Goal: Task Accomplishment & Management: Use online tool/utility

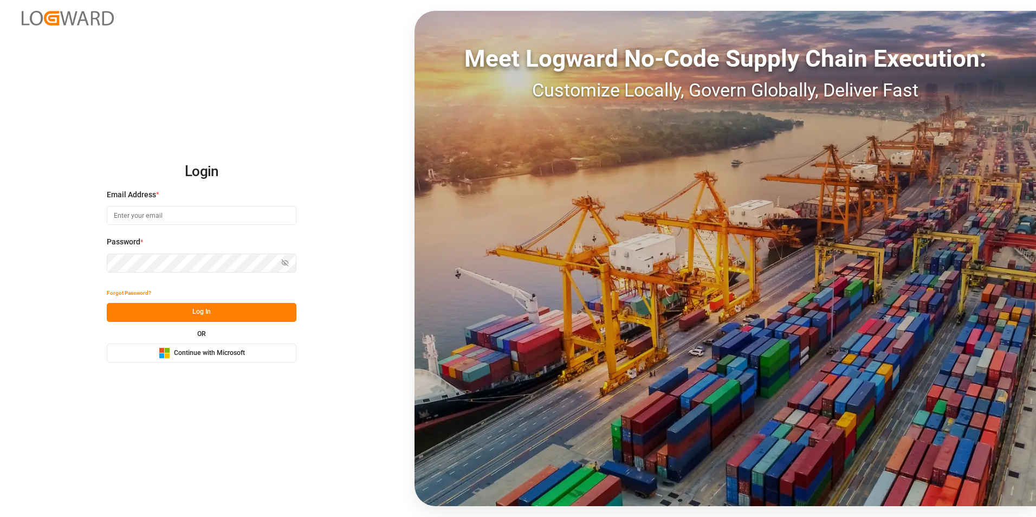
click at [152, 217] on input at bounding box center [202, 215] width 190 height 19
type input "[PERSON_NAME][EMAIL_ADDRESS][PERSON_NAME][DOMAIN_NAME]"
click at [192, 316] on button "Log In" at bounding box center [202, 312] width 190 height 19
click at [187, 317] on button "Log In" at bounding box center [202, 312] width 190 height 19
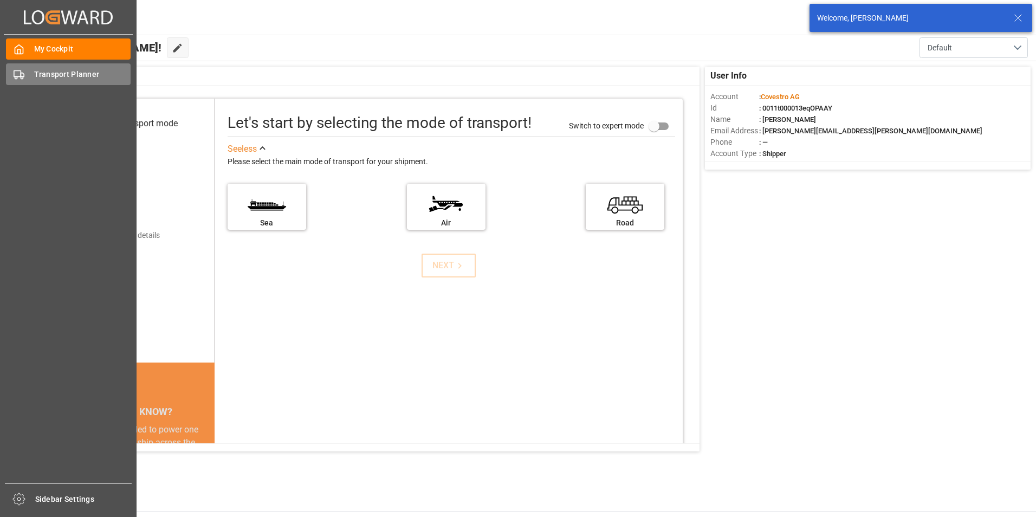
click at [37, 72] on span "Transport Planner" at bounding box center [82, 74] width 97 height 11
